Goal: Use online tool/utility: Use online tool/utility

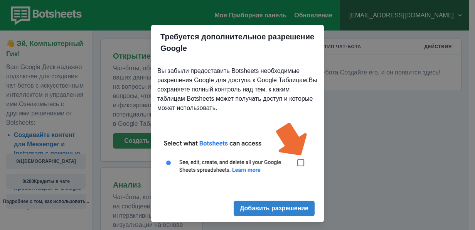
click at [266, 211] on ya-tr-span "Добавить разрешение" at bounding box center [274, 208] width 69 height 7
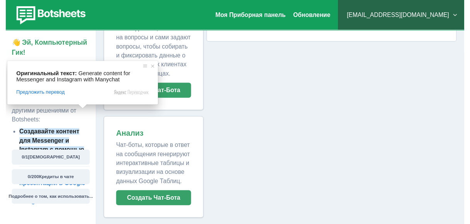
scroll to position [49, 0]
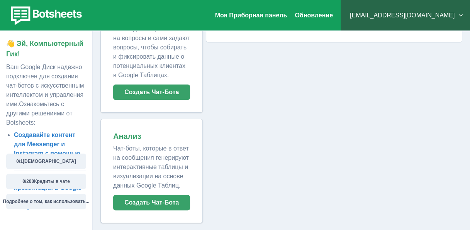
click at [280, 178] on div "Мои Чат-боты Тип [DEMOGRAPHIC_DATA] Действия Вы ещё не создали ни одного чат-бо…" at bounding box center [332, 106] width 259 height 233
